Goal: Check status

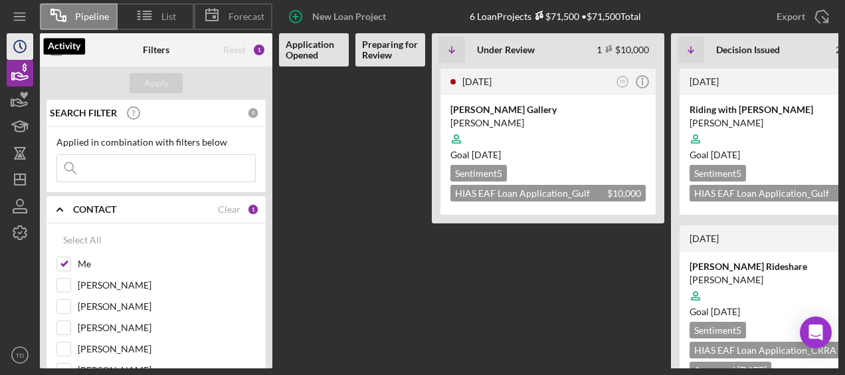
click at [14, 49] on circle "button" at bounding box center [20, 47] width 12 height 12
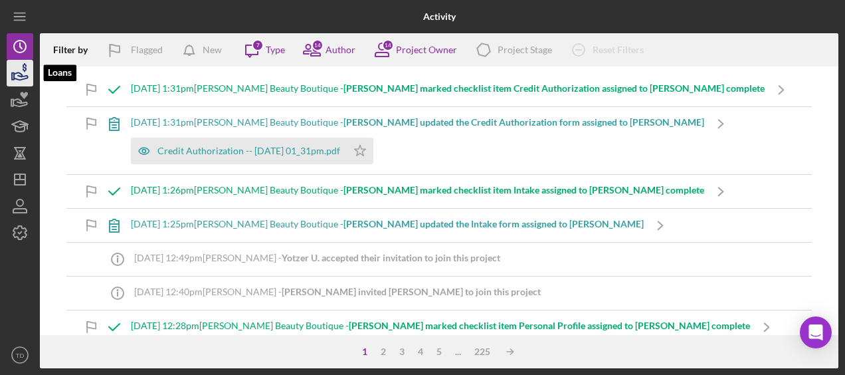
click at [31, 82] on icon "button" at bounding box center [19, 72] width 33 height 33
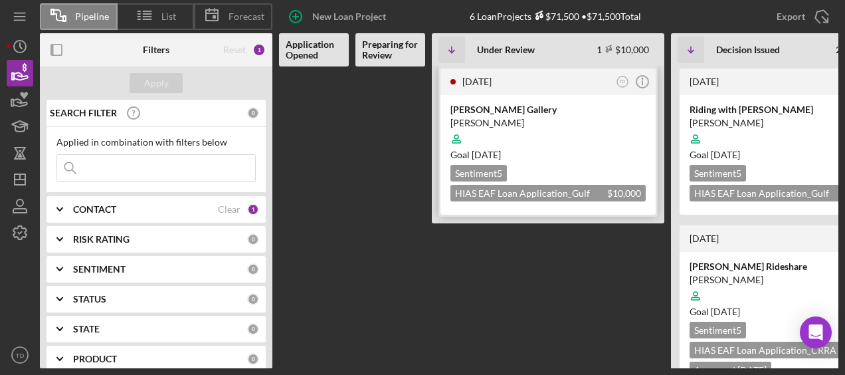
click at [506, 118] on div "[PERSON_NAME]" at bounding box center [547, 122] width 195 height 13
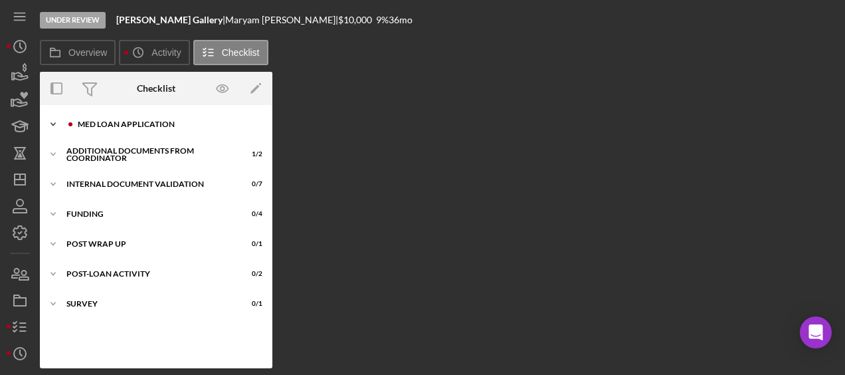
click at [175, 123] on div "MED Loan Application" at bounding box center [167, 124] width 178 height 8
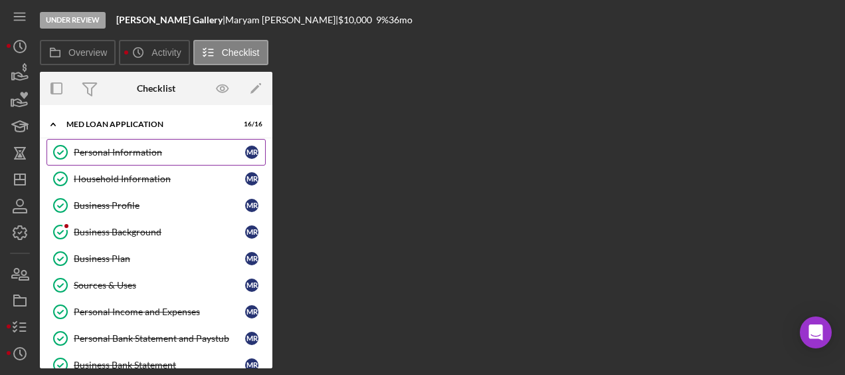
click at [135, 158] on link "Personal Information Personal Information M R" at bounding box center [156, 152] width 219 height 27
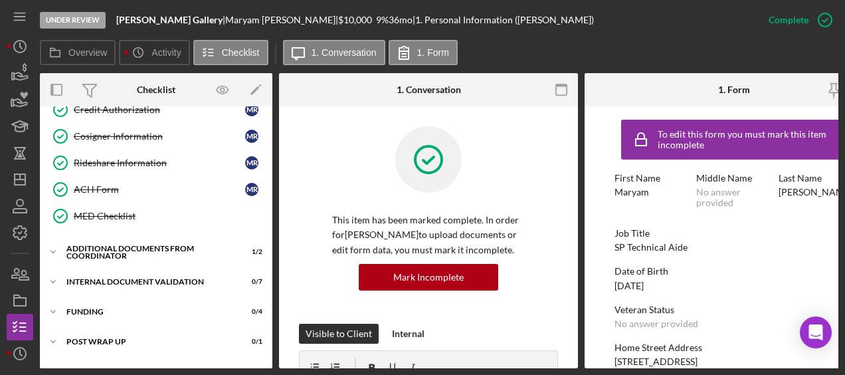
scroll to position [330, 0]
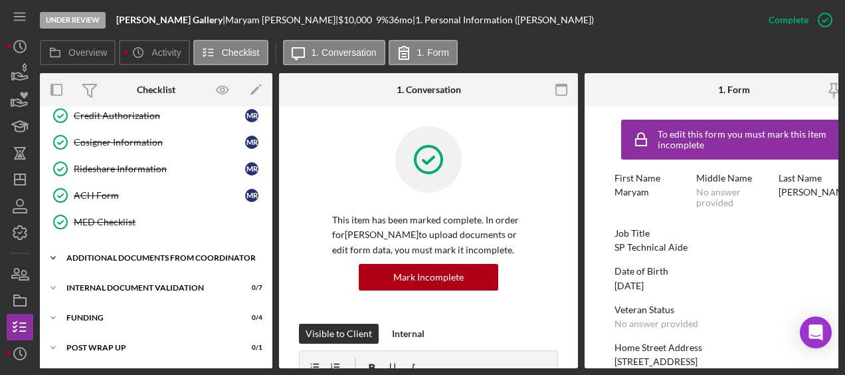
click at [139, 254] on div "Additional Documents from Coordinator" at bounding box center [160, 258] width 189 height 8
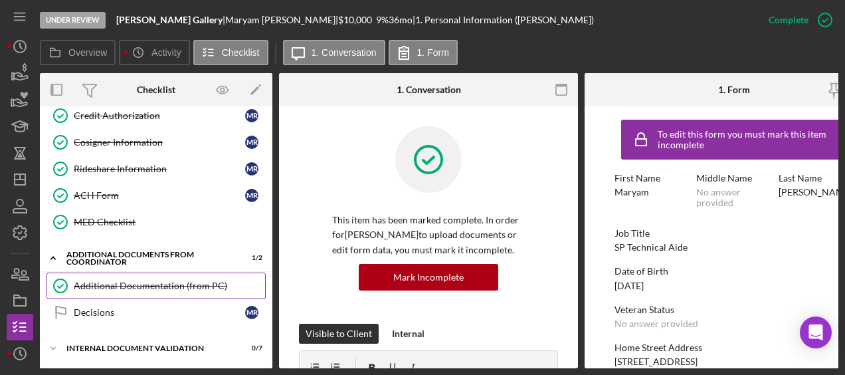
click at [129, 286] on link "Additional Documentation (from PC) Additional Documentation (from PC)" at bounding box center [156, 285] width 219 height 27
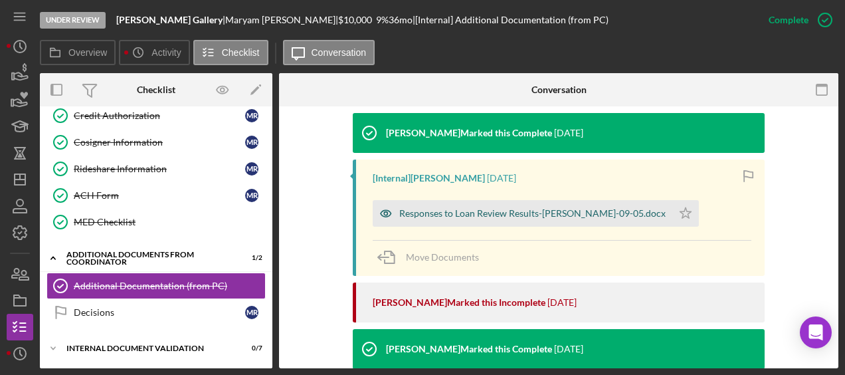
click at [463, 209] on div "Responses to Loan Review Results-[PERSON_NAME]-09-05.docx" at bounding box center [532, 213] width 266 height 11
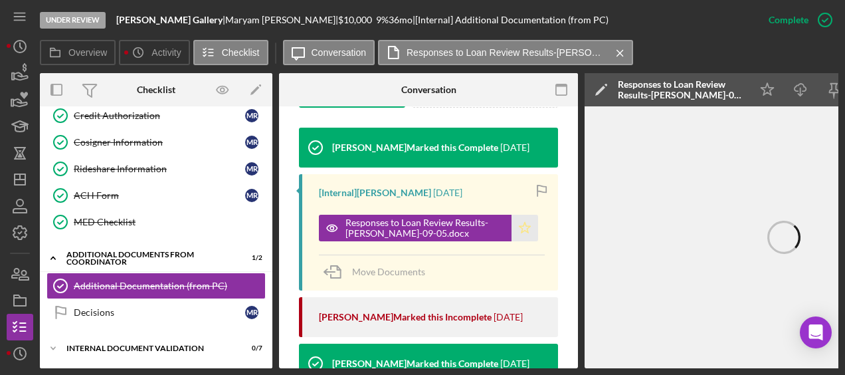
scroll to position [0, 145]
